Goal: Use online tool/utility

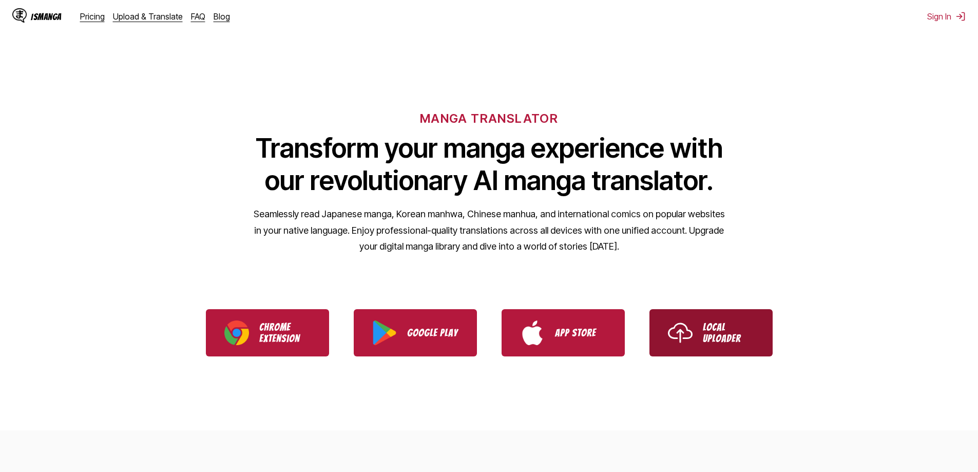
click at [743, 329] on p "Local Uploader" at bounding box center [728, 332] width 51 height 23
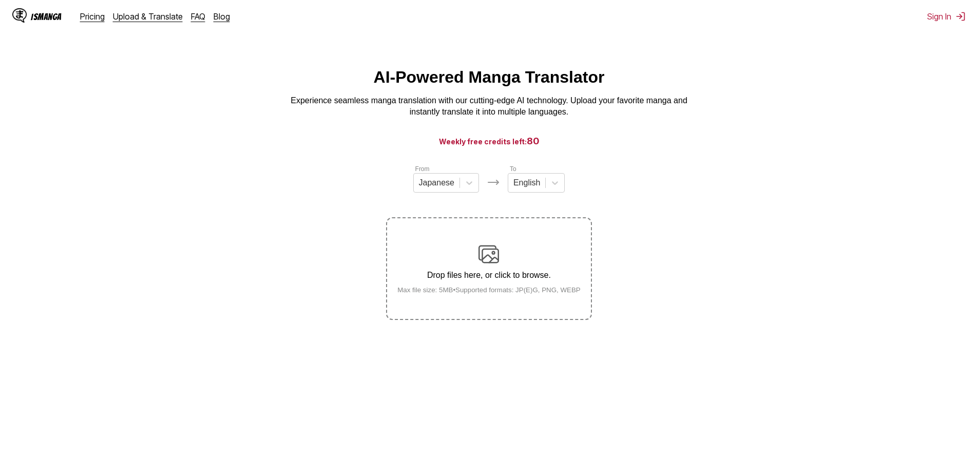
click at [471, 262] on div "Drop files here, or click to browse. Max file size: 5MB • Supported formats: JP…" at bounding box center [489, 269] width 200 height 50
click at [0, 0] on input "Drop files here, or click to browse. Max file size: 5MB • Supported formats: JP…" at bounding box center [0, 0] width 0 height 0
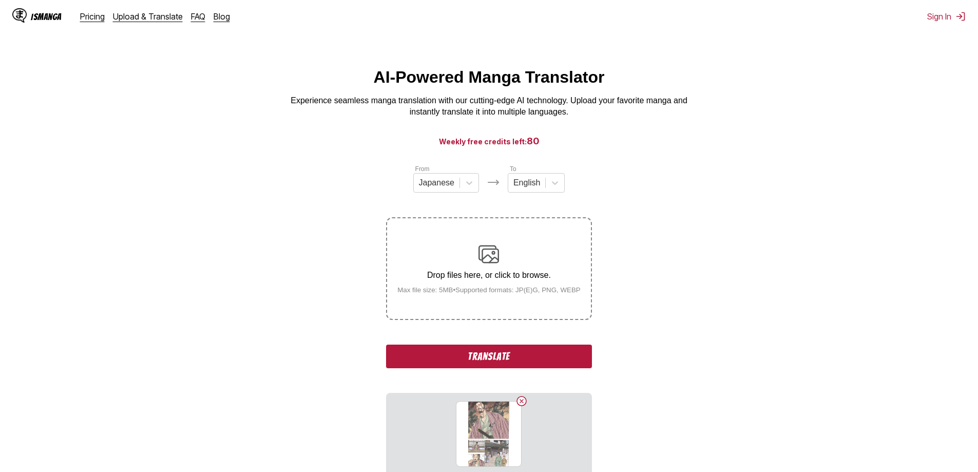
scroll to position [116, 0]
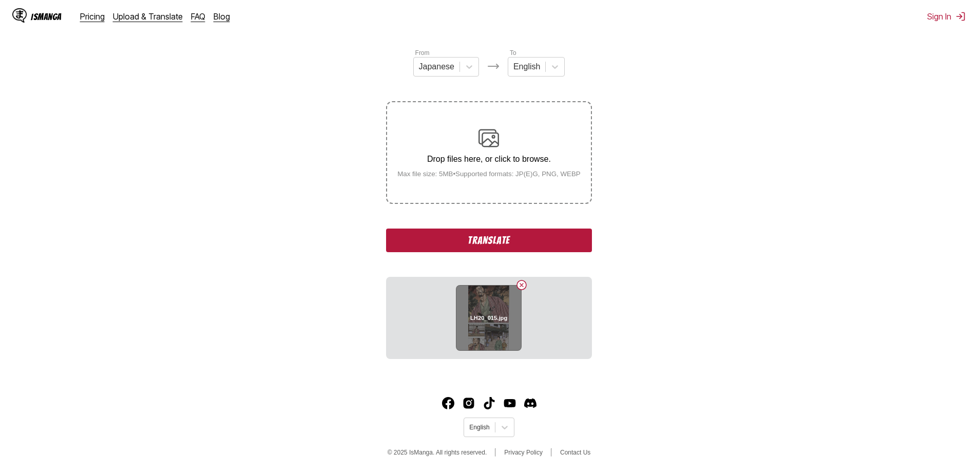
click at [522, 290] on button "Delete image" at bounding box center [521, 285] width 12 height 12
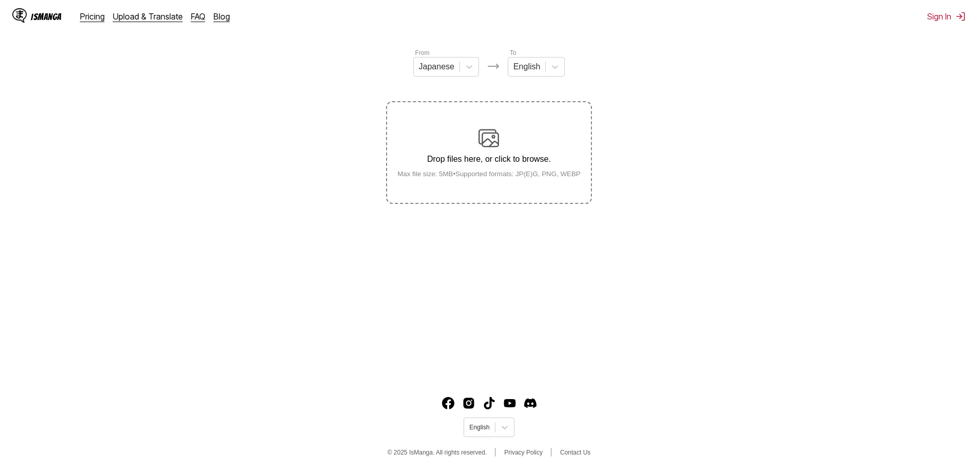
click at [497, 184] on label "Drop files here, or click to browse. Max file size: 5MB • Supported formats: JP…" at bounding box center [488, 152] width 203 height 101
click at [0, 0] on input "Drop files here, or click to browse. Max file size: 5MB • Supported formats: JP…" at bounding box center [0, 0] width 0 height 0
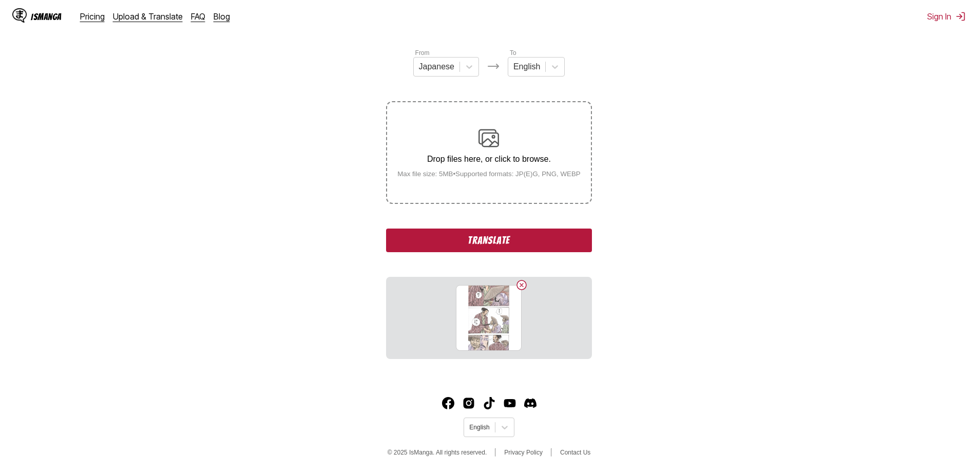
click at [514, 244] on button "Translate" at bounding box center [488, 240] width 205 height 24
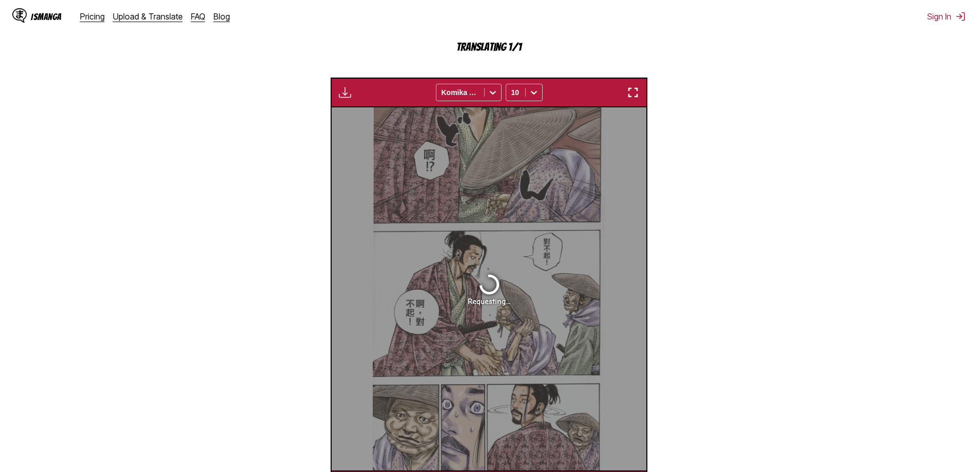
scroll to position [355, 0]
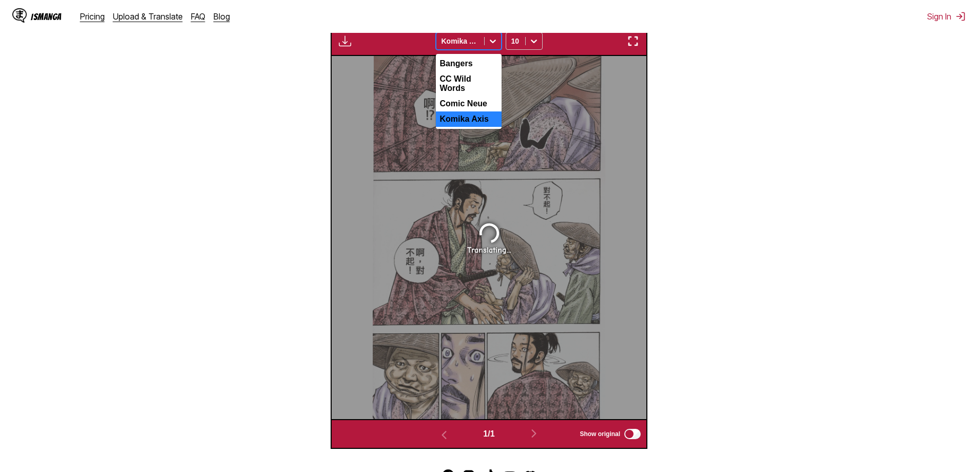
click at [497, 45] on icon at bounding box center [493, 41] width 10 height 10
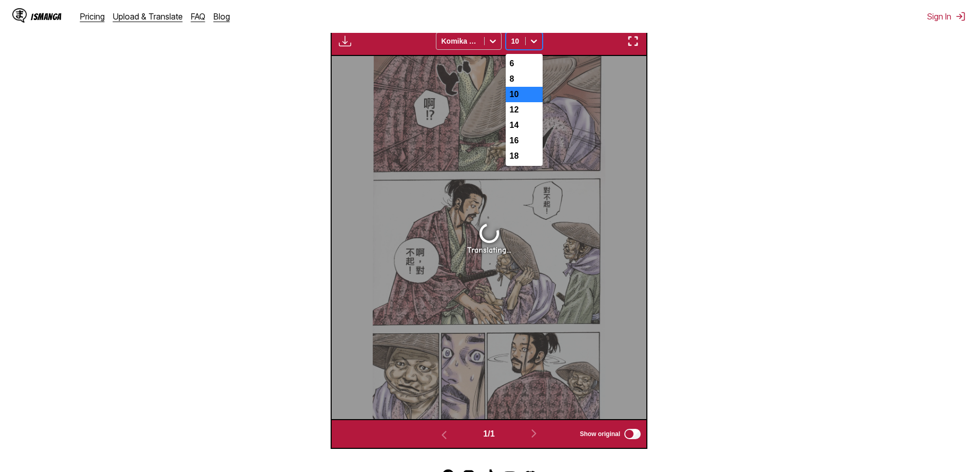
click at [526, 44] on div at bounding box center [534, 41] width 16 height 16
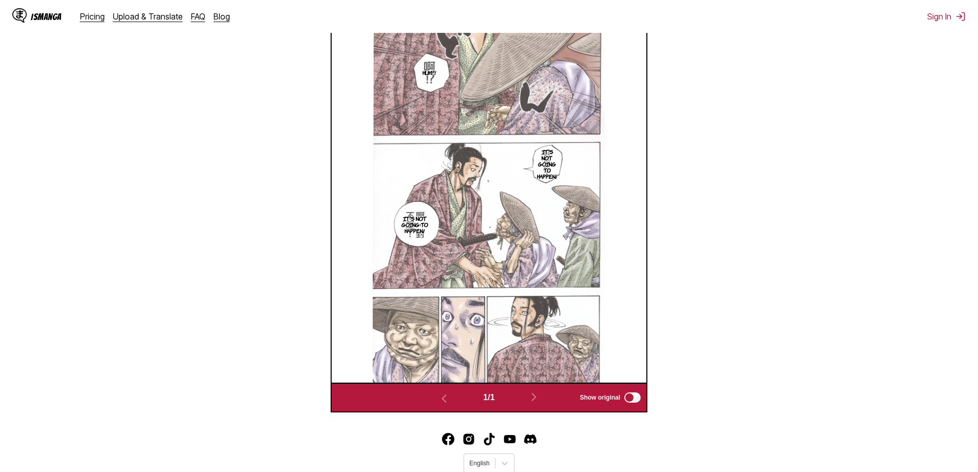
scroll to position [303, 0]
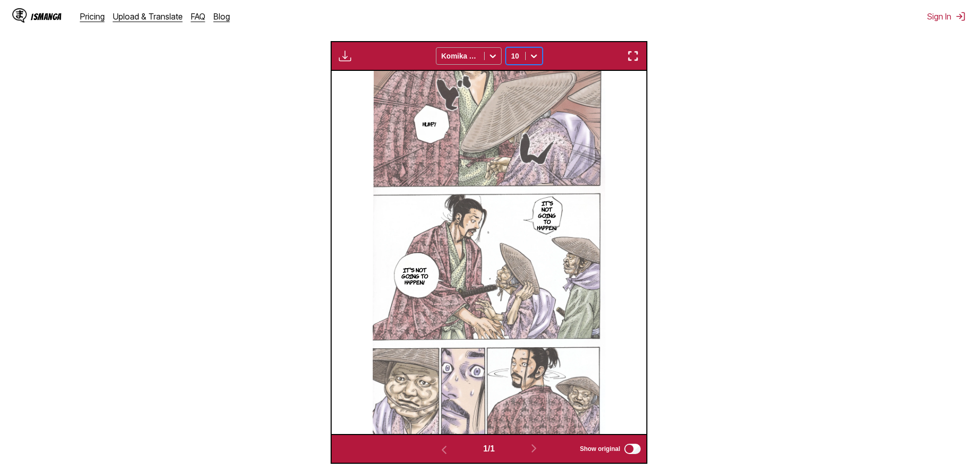
click at [492, 61] on icon at bounding box center [493, 56] width 10 height 10
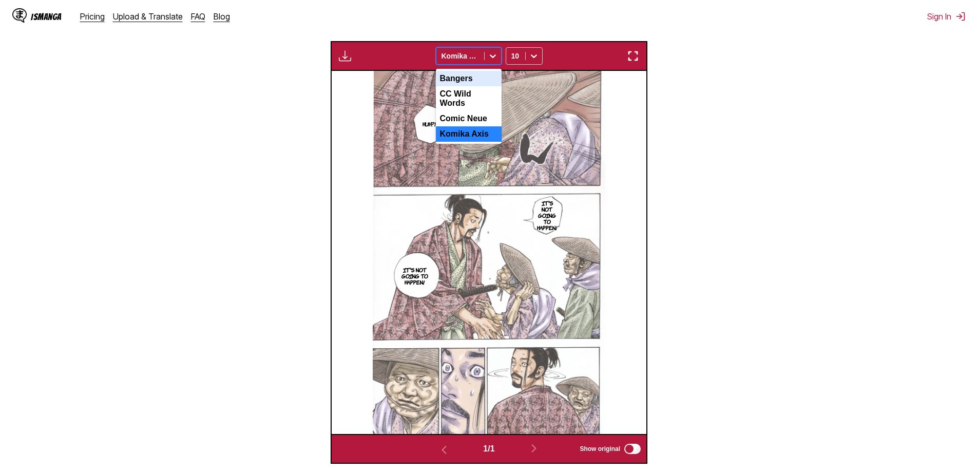
click at [478, 105] on div "CC Wild Words" at bounding box center [469, 98] width 66 height 25
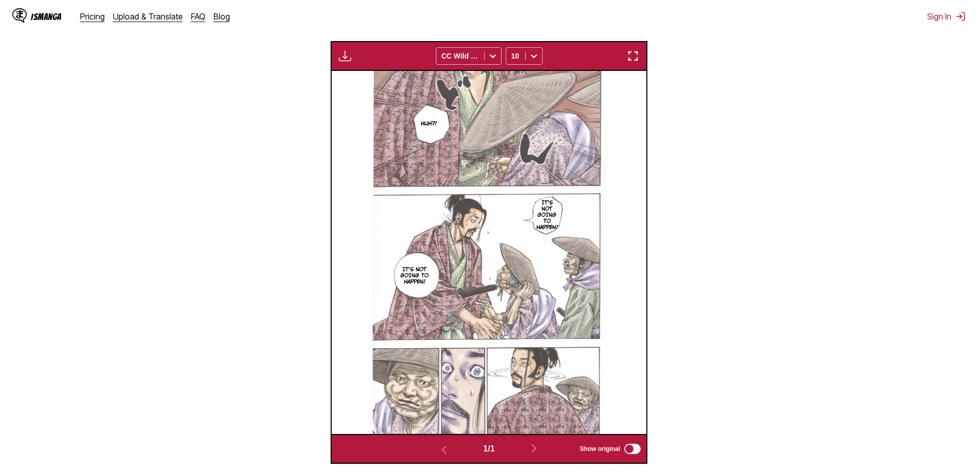
scroll to position [98, 0]
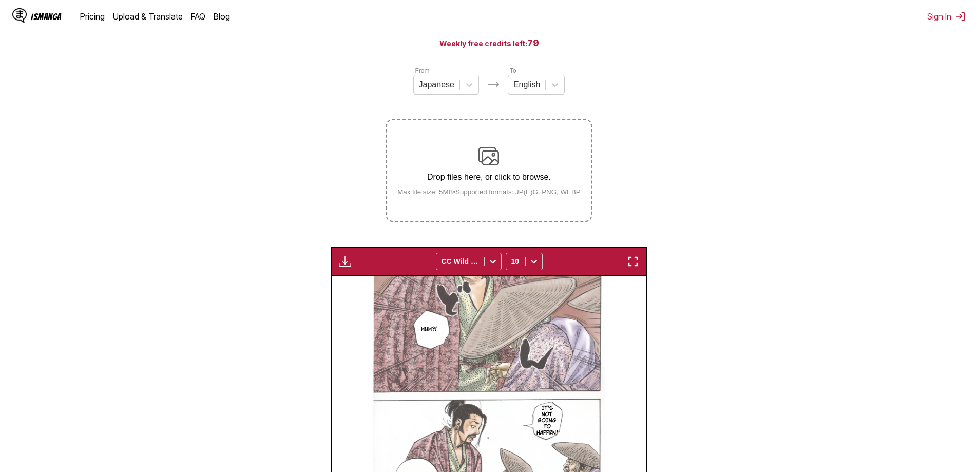
click at [530, 146] on label "Drop files here, or click to browse. Max file size: 5MB • Supported formats: JP…" at bounding box center [488, 170] width 203 height 101
click at [0, 0] on input "Drop files here, or click to browse. Max file size: 5MB • Supported formats: JP…" at bounding box center [0, 0] width 0 height 0
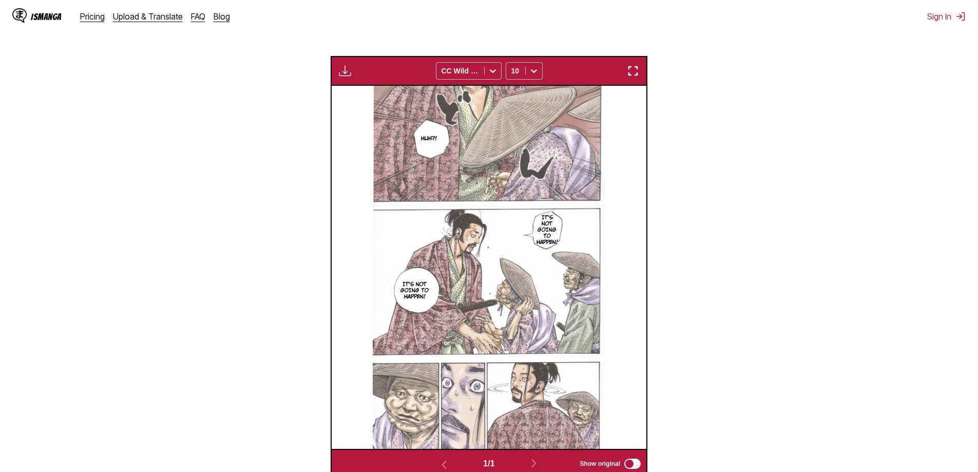
scroll to position [187, 0]
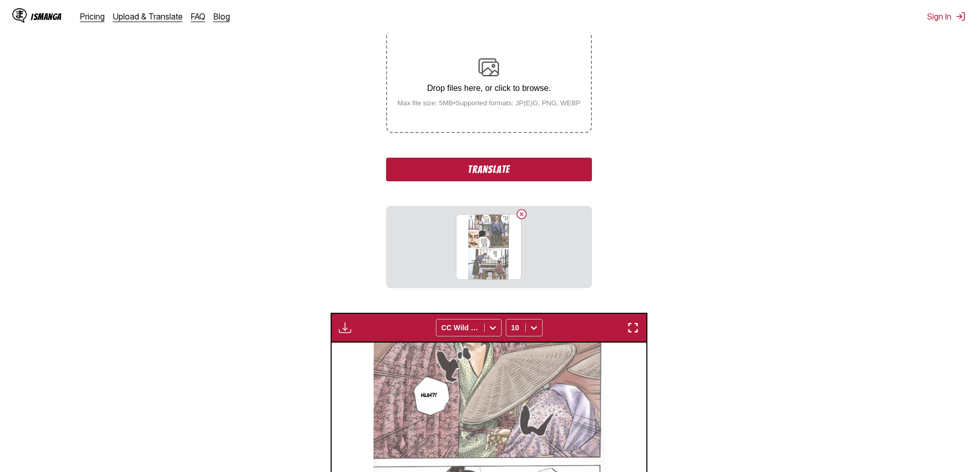
click at [500, 176] on button "Translate" at bounding box center [488, 170] width 205 height 24
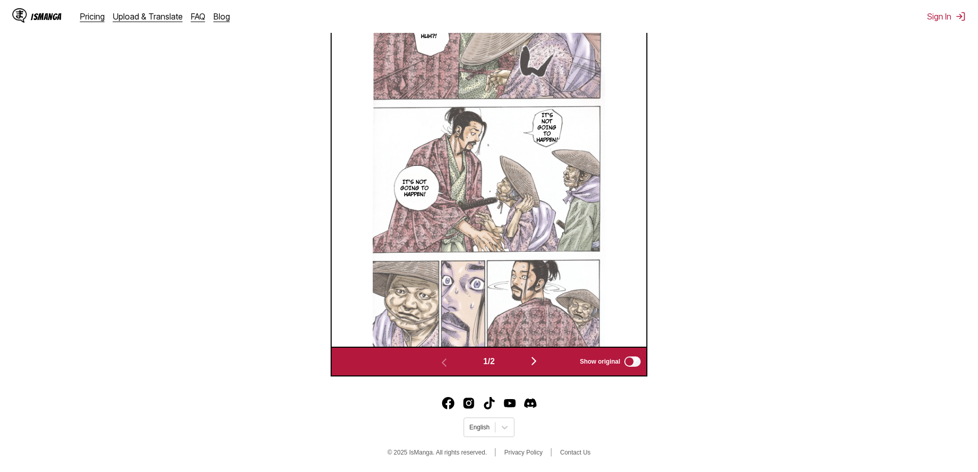
click at [540, 361] on img "button" at bounding box center [534, 361] width 12 height 12
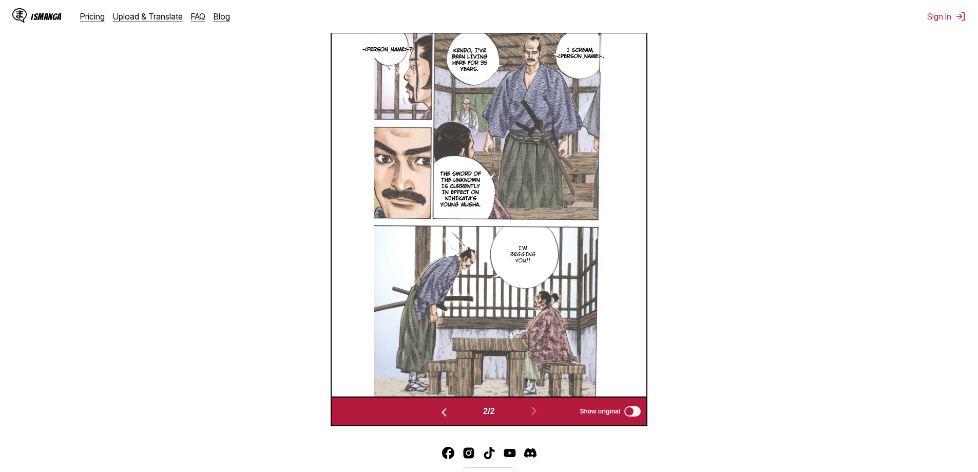
scroll to position [290, 0]
